Goal: Task Accomplishment & Management: Complete application form

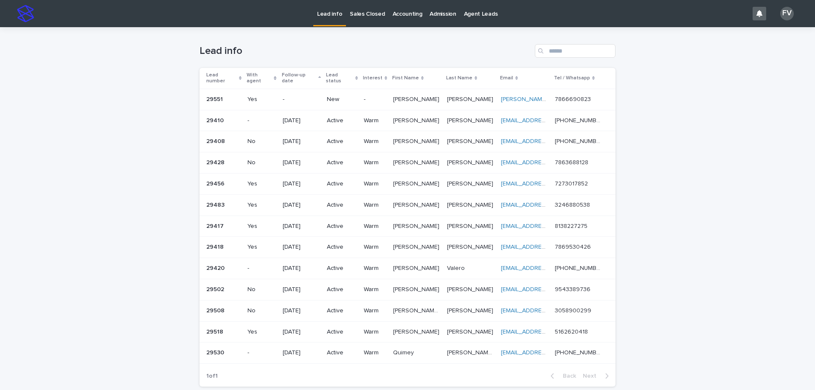
click at [334, 96] on p "New" at bounding box center [342, 99] width 30 height 7
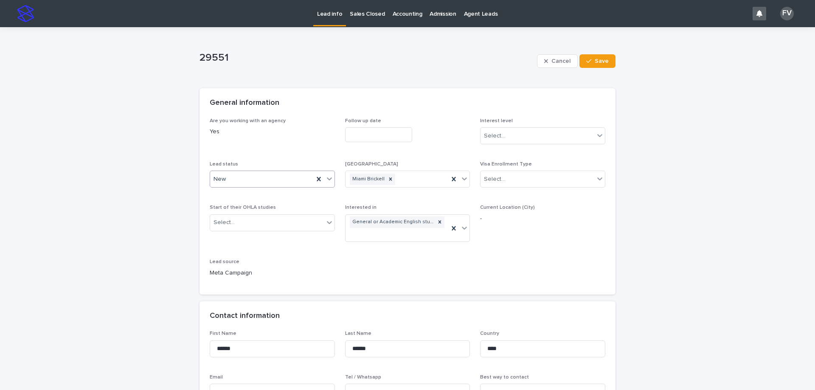
click at [244, 182] on div "New" at bounding box center [262, 179] width 104 height 14
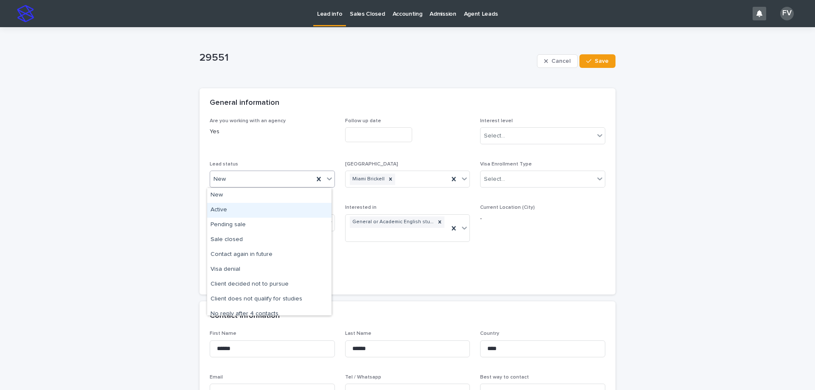
click at [239, 212] on div "Active" at bounding box center [269, 210] width 124 height 15
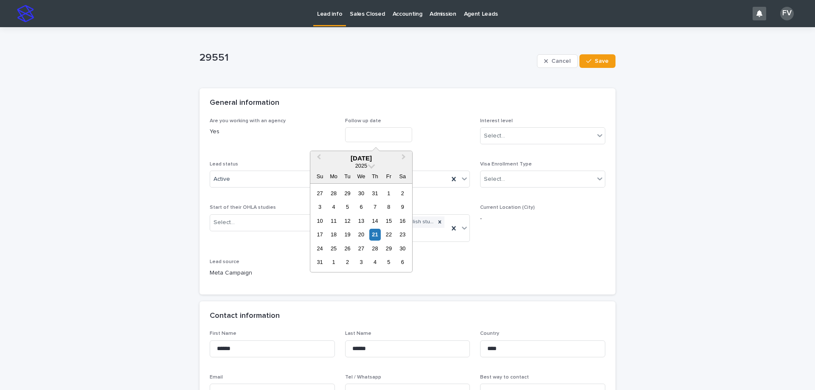
click at [362, 137] on input "text" at bounding box center [378, 134] width 67 height 15
click at [391, 248] on div "29" at bounding box center [388, 248] width 11 height 11
type input "**********"
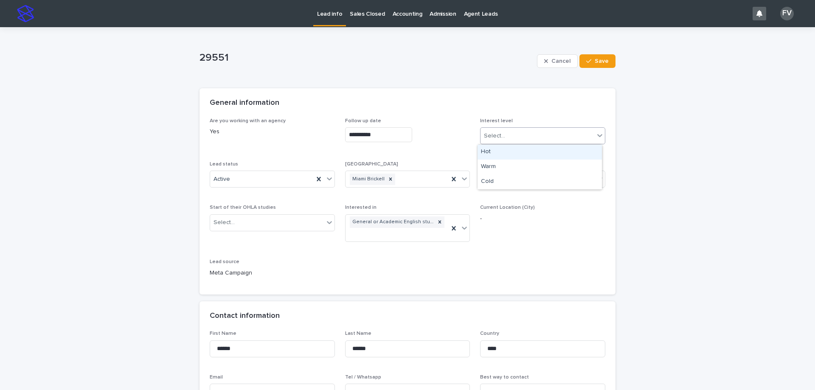
click at [514, 136] on div "Select..." at bounding box center [537, 136] width 114 height 14
click at [512, 172] on div "Warm" at bounding box center [539, 167] width 124 height 15
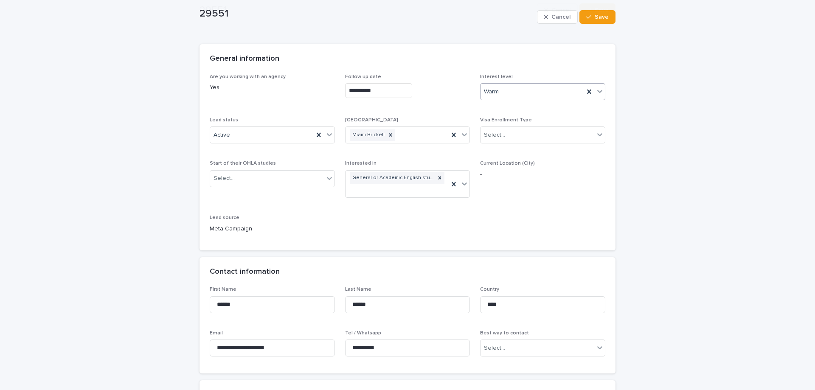
scroll to position [85, 0]
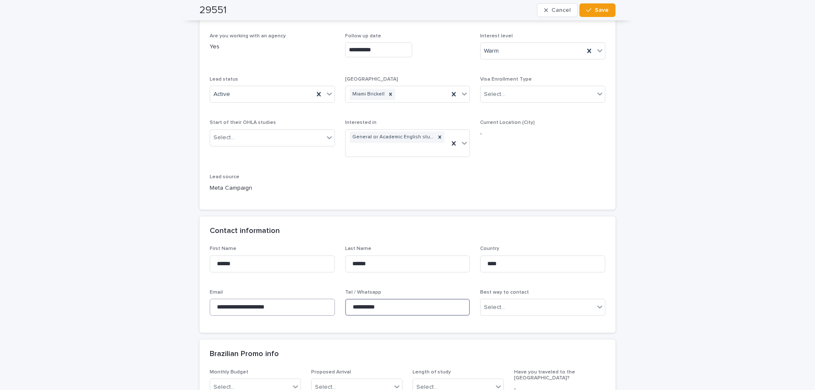
drag, startPoint x: 385, startPoint y: 307, endPoint x: 302, endPoint y: 303, distance: 82.8
click at [302, 303] on div "**********" at bounding box center [408, 284] width 396 height 77
